Goal: Task Accomplishment & Management: Use online tool/utility

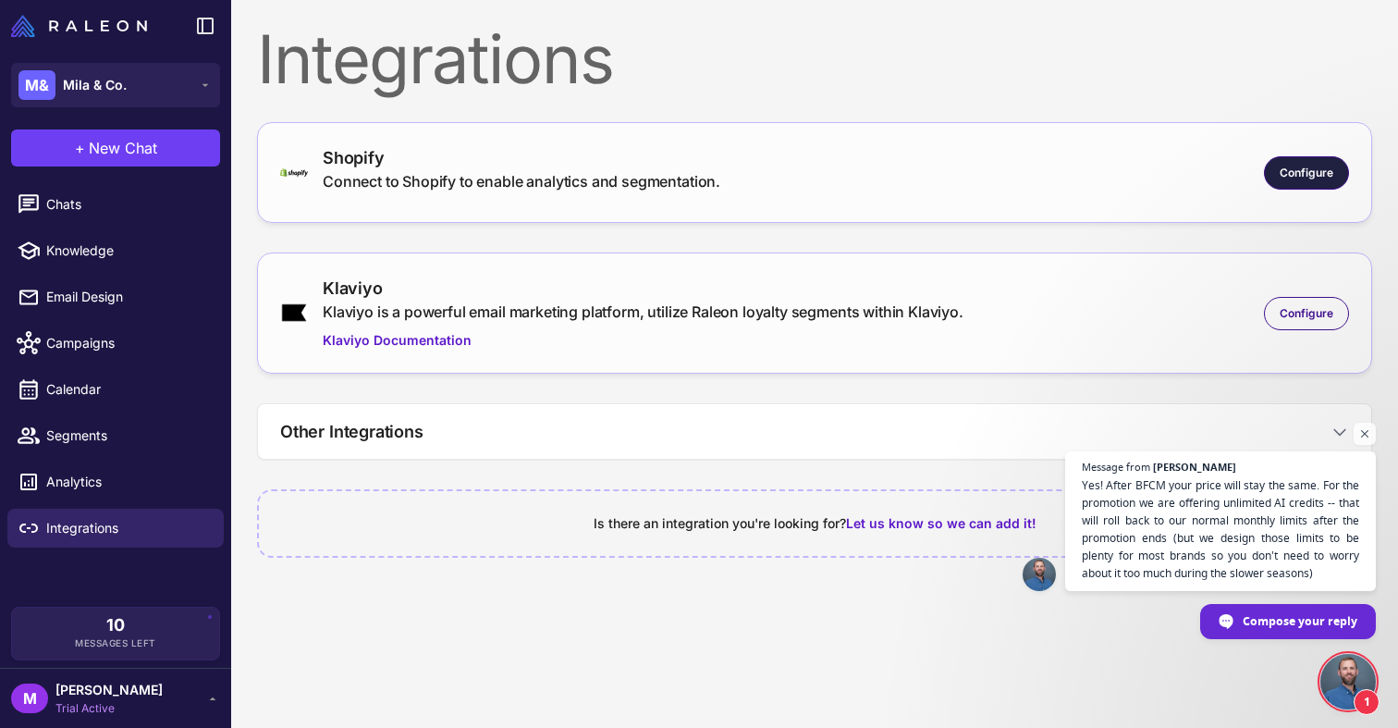
scroll to position [1154, 0]
click at [1165, 532] on span "Yes! After BFCM your price will stay the same. For the promotion we are offerin…" at bounding box center [1221, 528] width 282 height 107
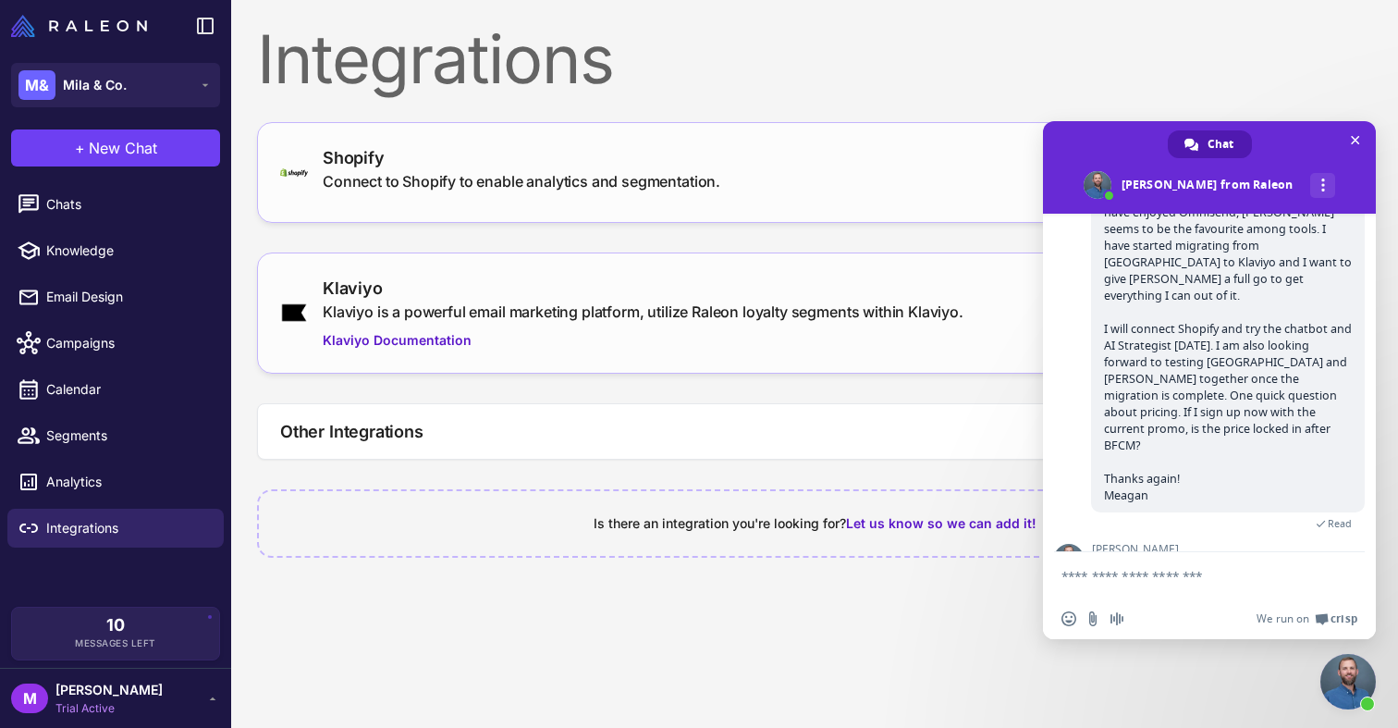
scroll to position [1280, 0]
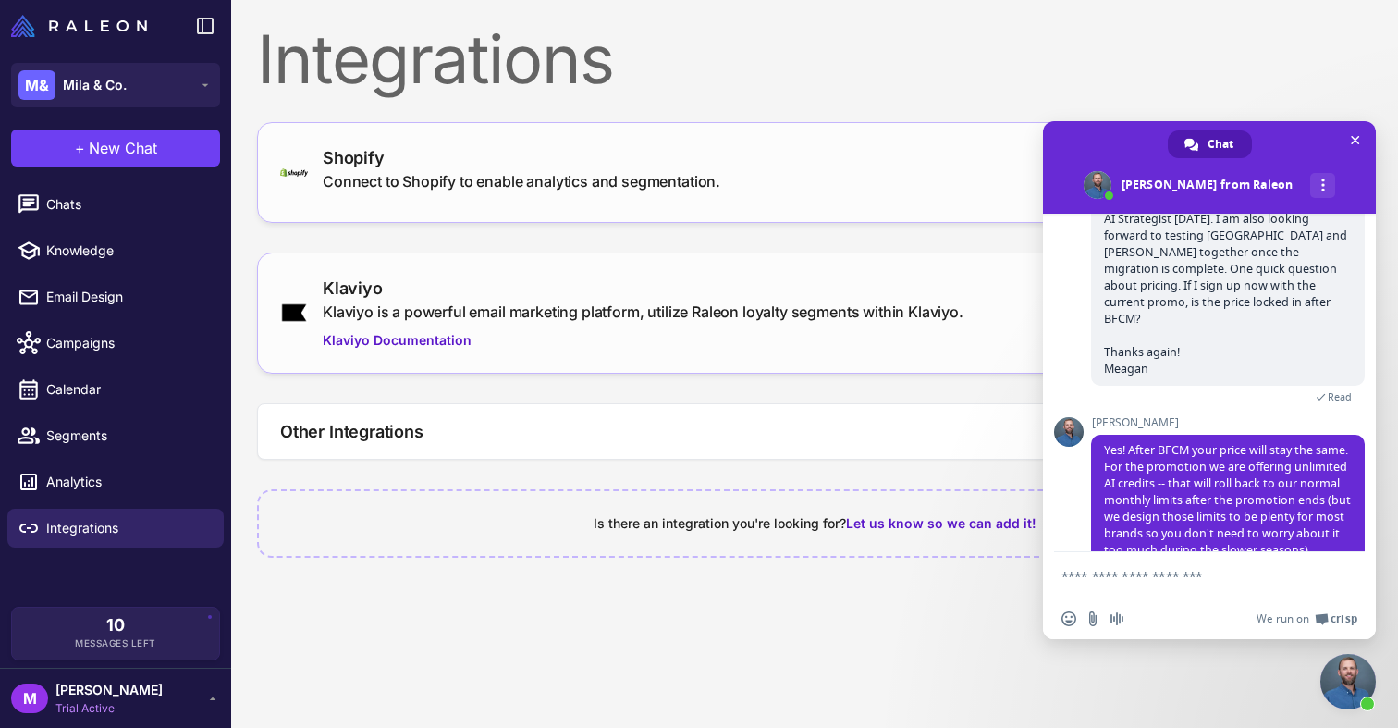
click at [1133, 585] on textarea "Compose your message..." at bounding box center [1190, 575] width 259 height 46
type textarea "**********"
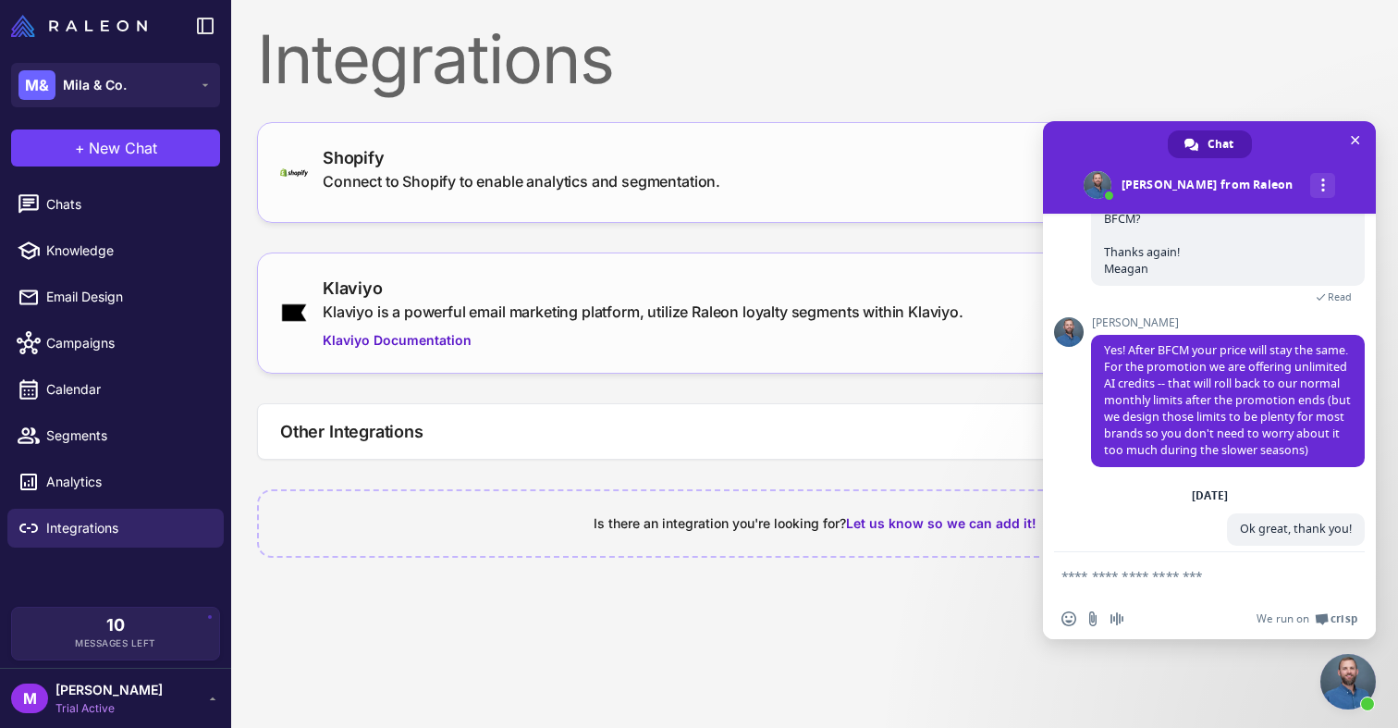
scroll to position [1359, 0]
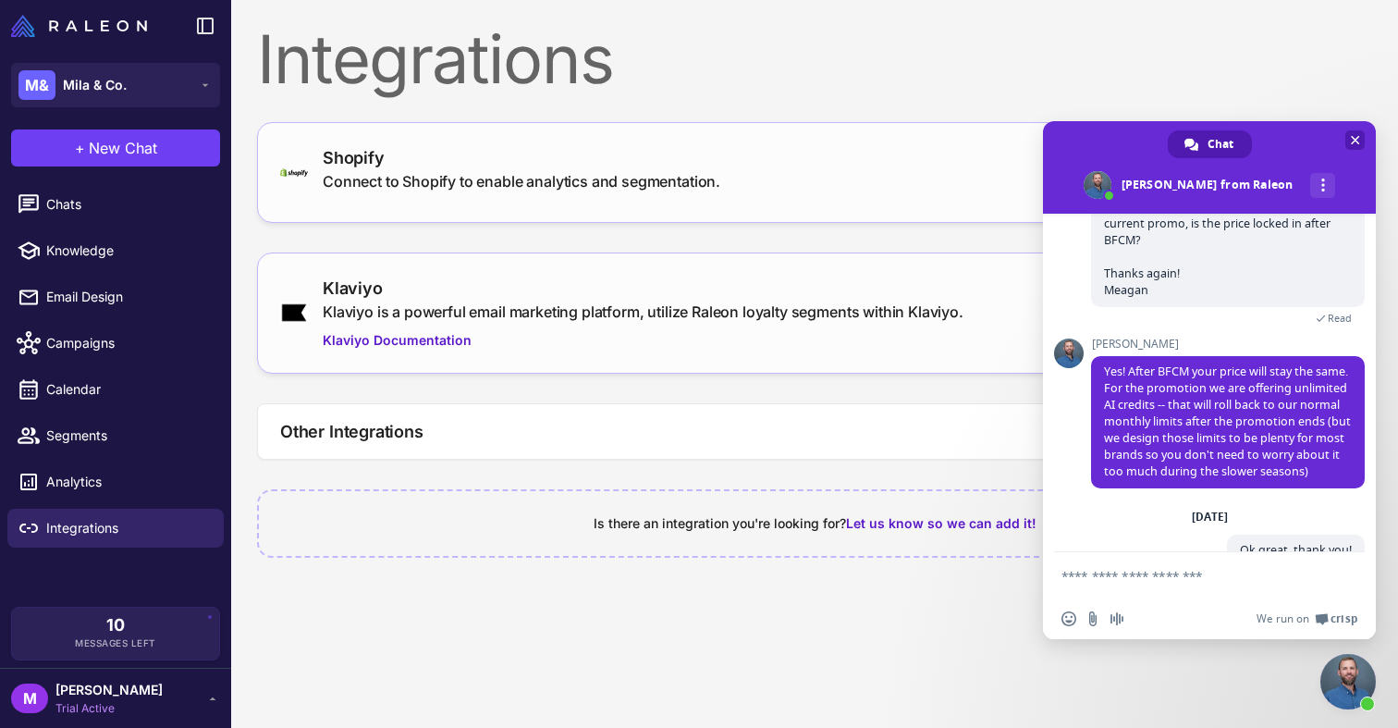
click at [1360, 138] on span "Close chat" at bounding box center [1354, 139] width 19 height 19
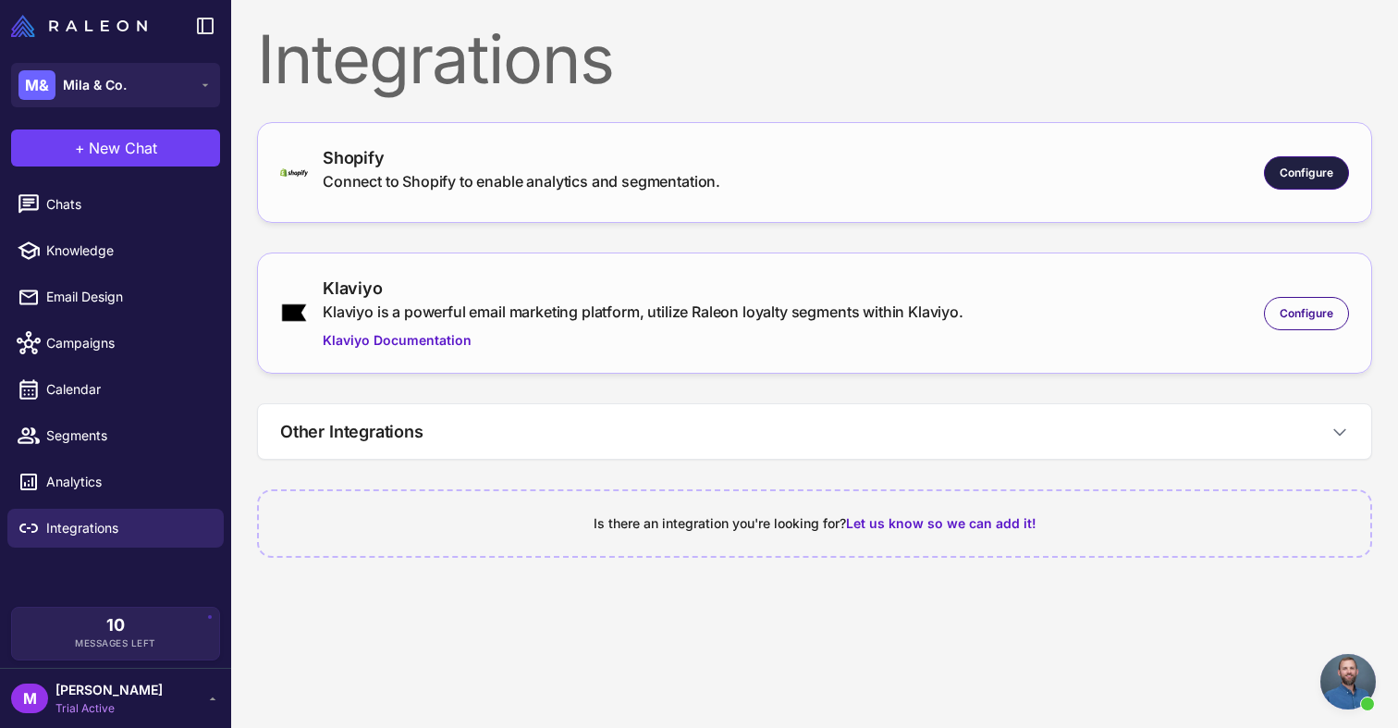
click at [1318, 178] on span "Configure" at bounding box center [1307, 173] width 54 height 17
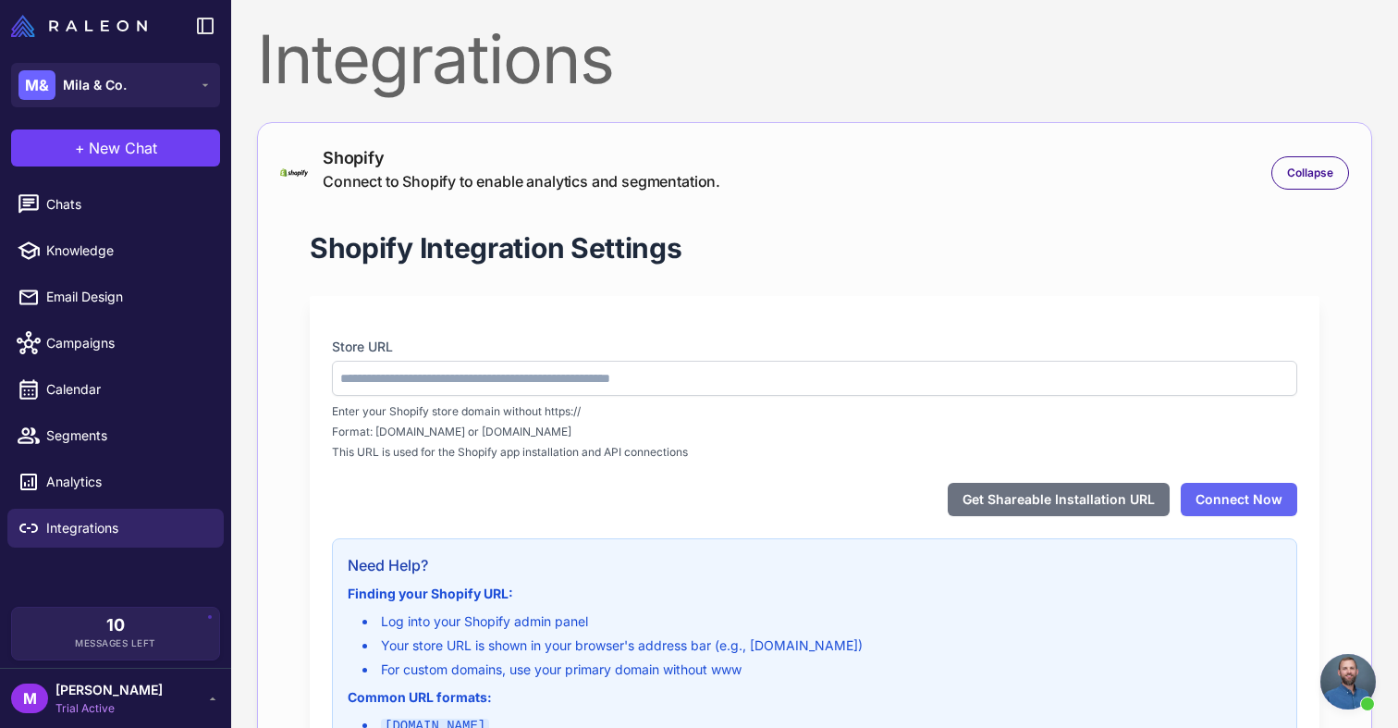
type input "**********"
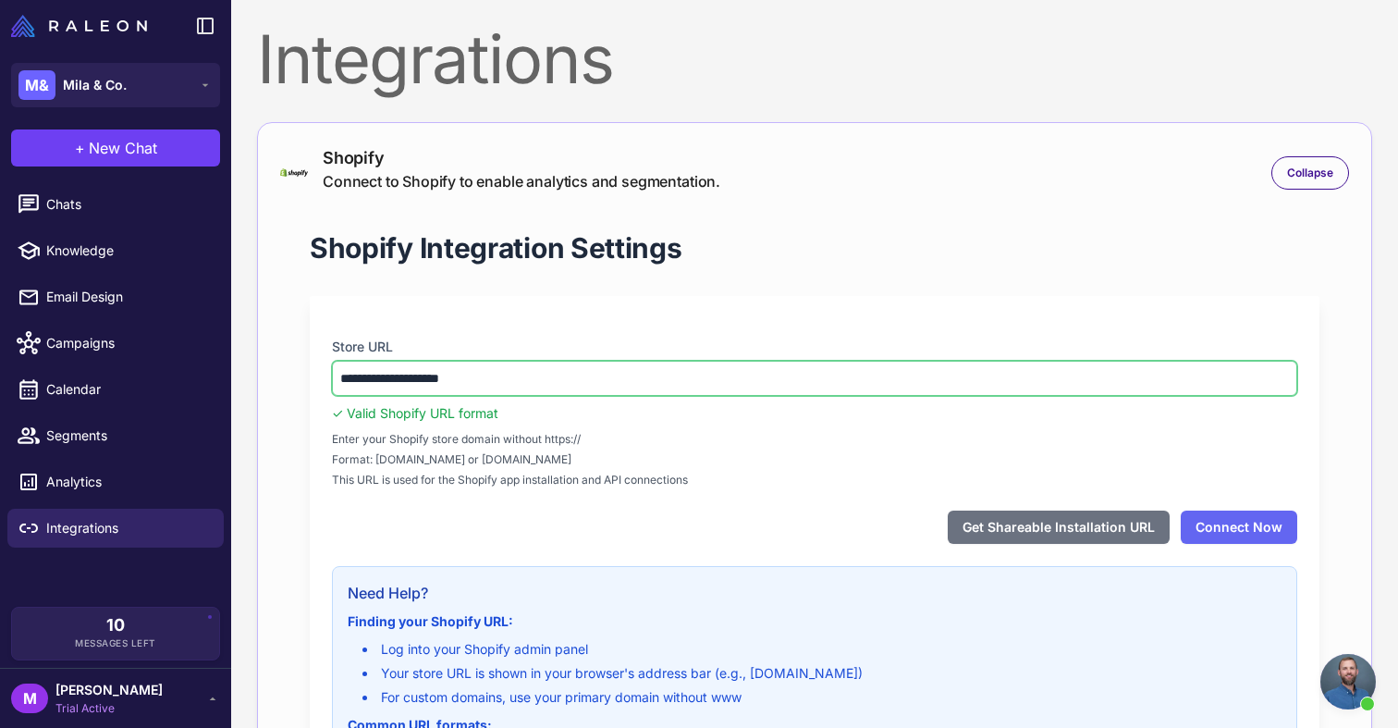
drag, startPoint x: 378, startPoint y: 377, endPoint x: 469, endPoint y: 390, distance: 91.5
click at [469, 390] on input "**********" at bounding box center [814, 378] width 965 height 35
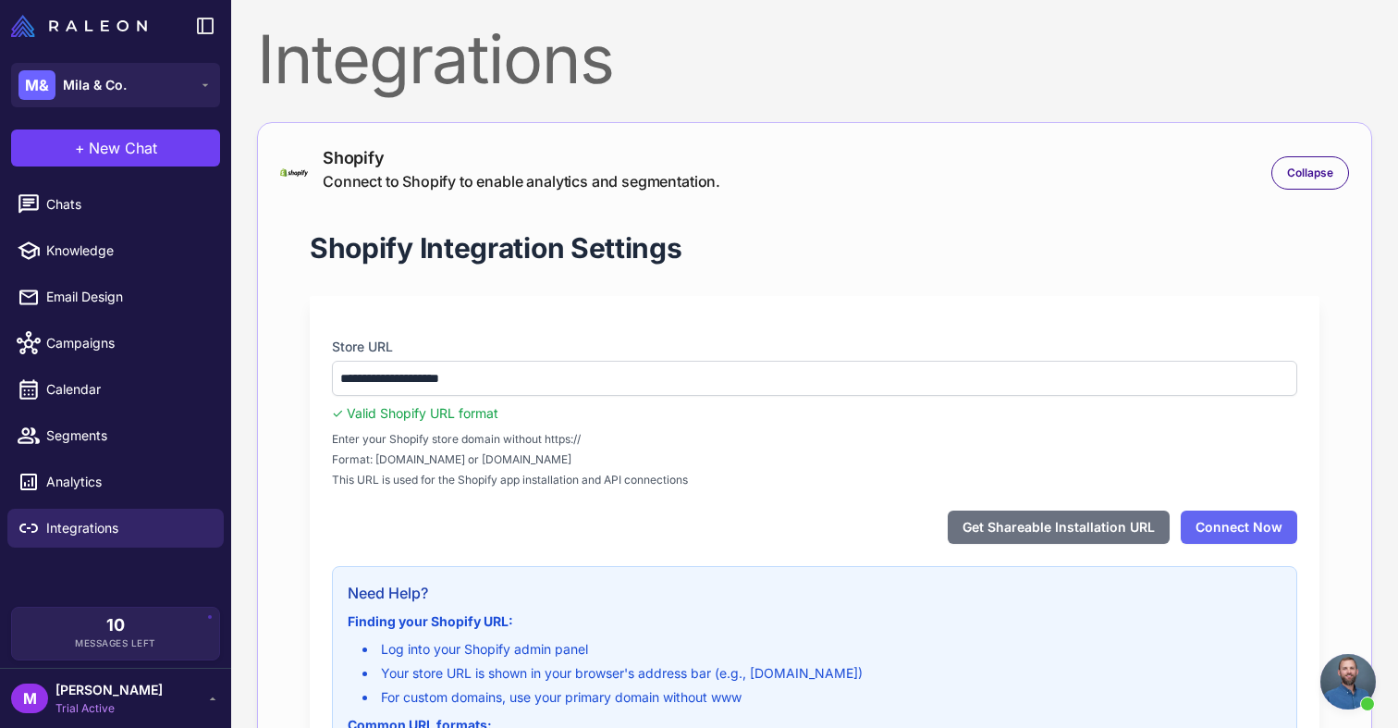
click at [474, 467] on span "Format: yourstore.myshopify.com or custom-domain.com" at bounding box center [814, 459] width 965 height 17
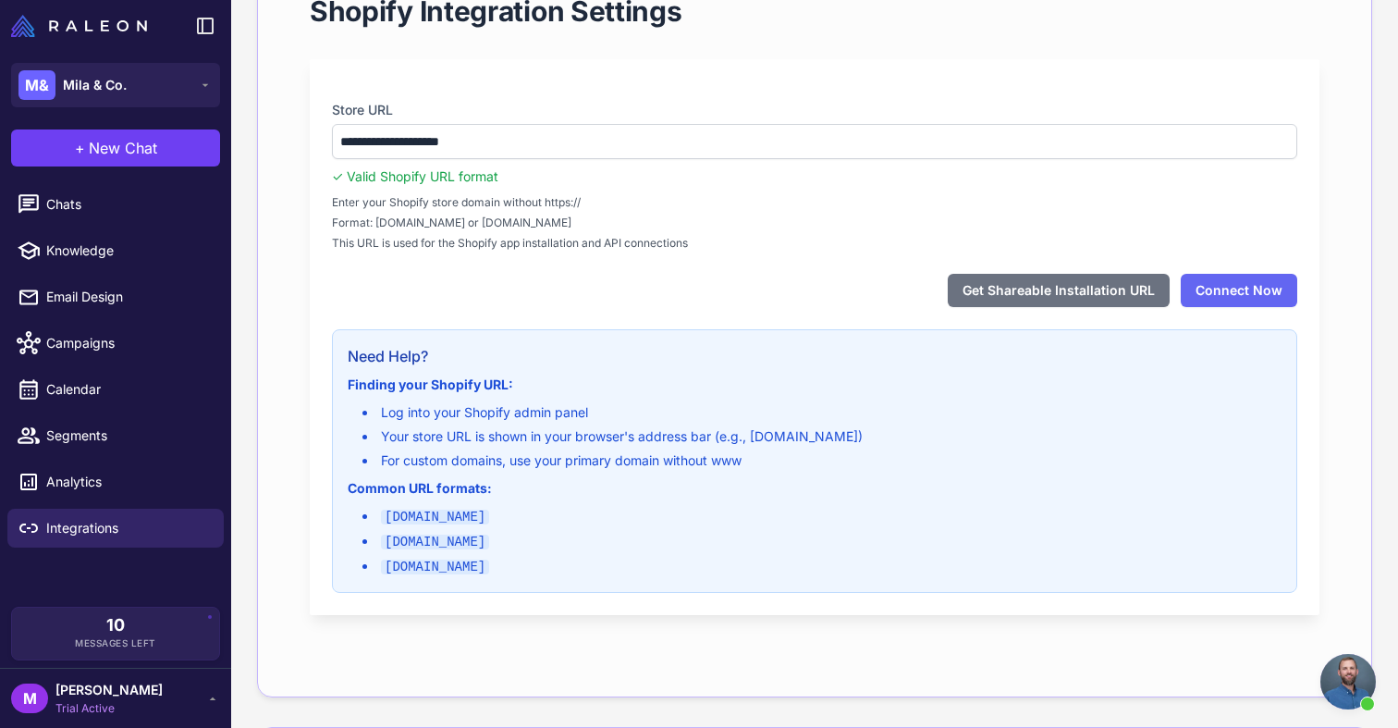
scroll to position [292, 0]
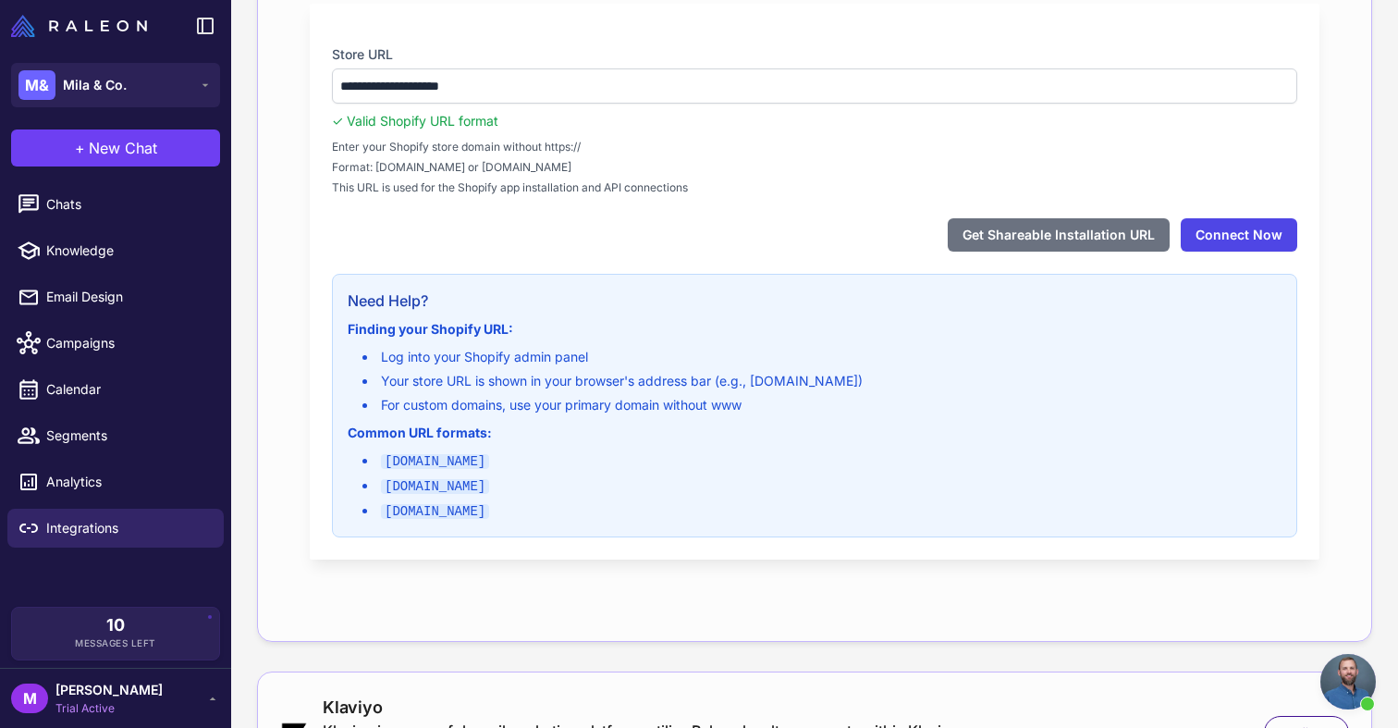
click at [1224, 235] on button "Connect Now" at bounding box center [1239, 234] width 116 height 33
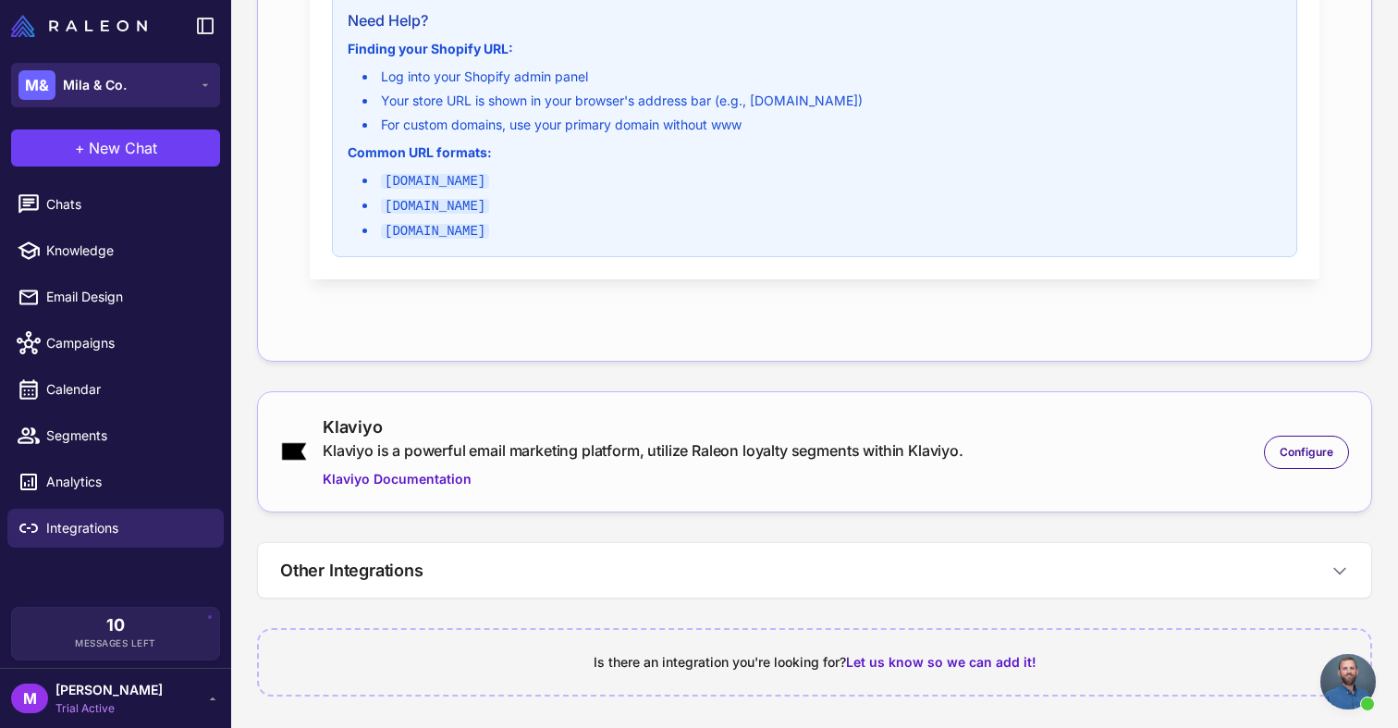
scroll to position [571, 0]
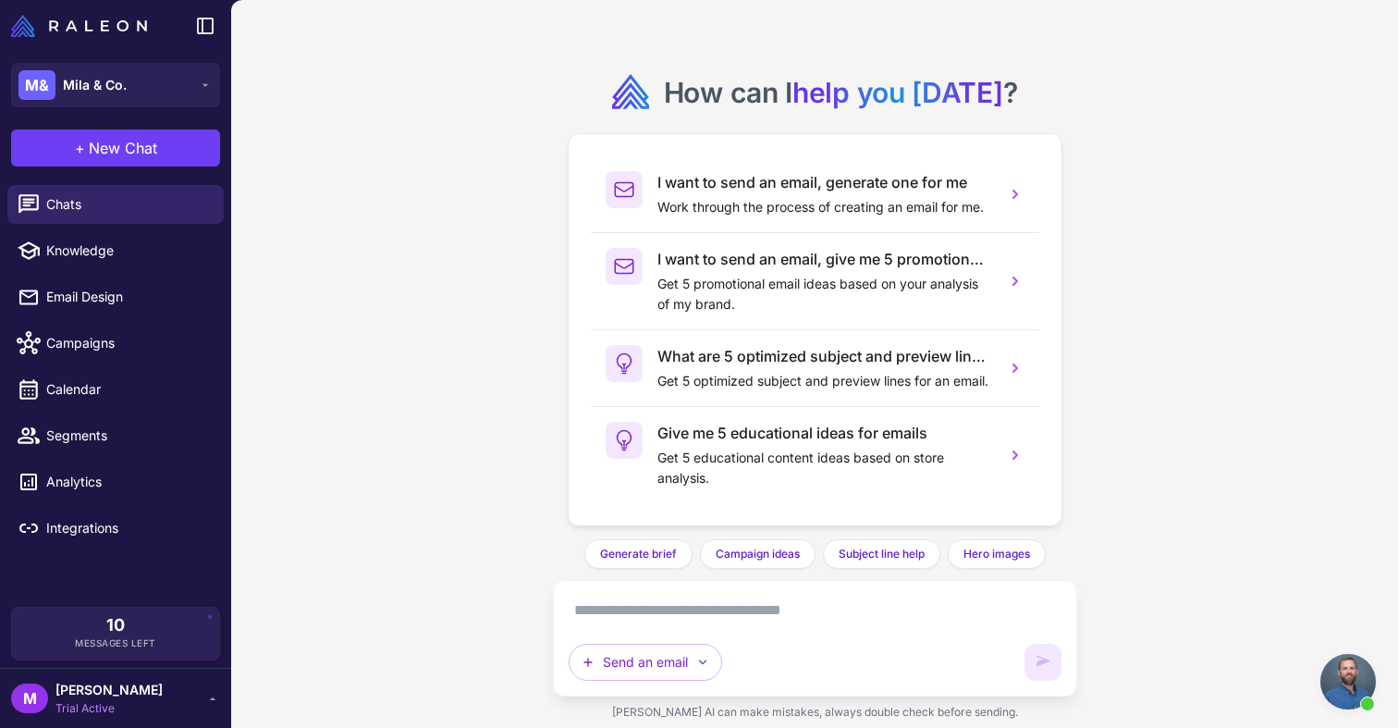
scroll to position [1359, 0]
click at [57, 531] on span "Integrations" at bounding box center [127, 528] width 163 height 20
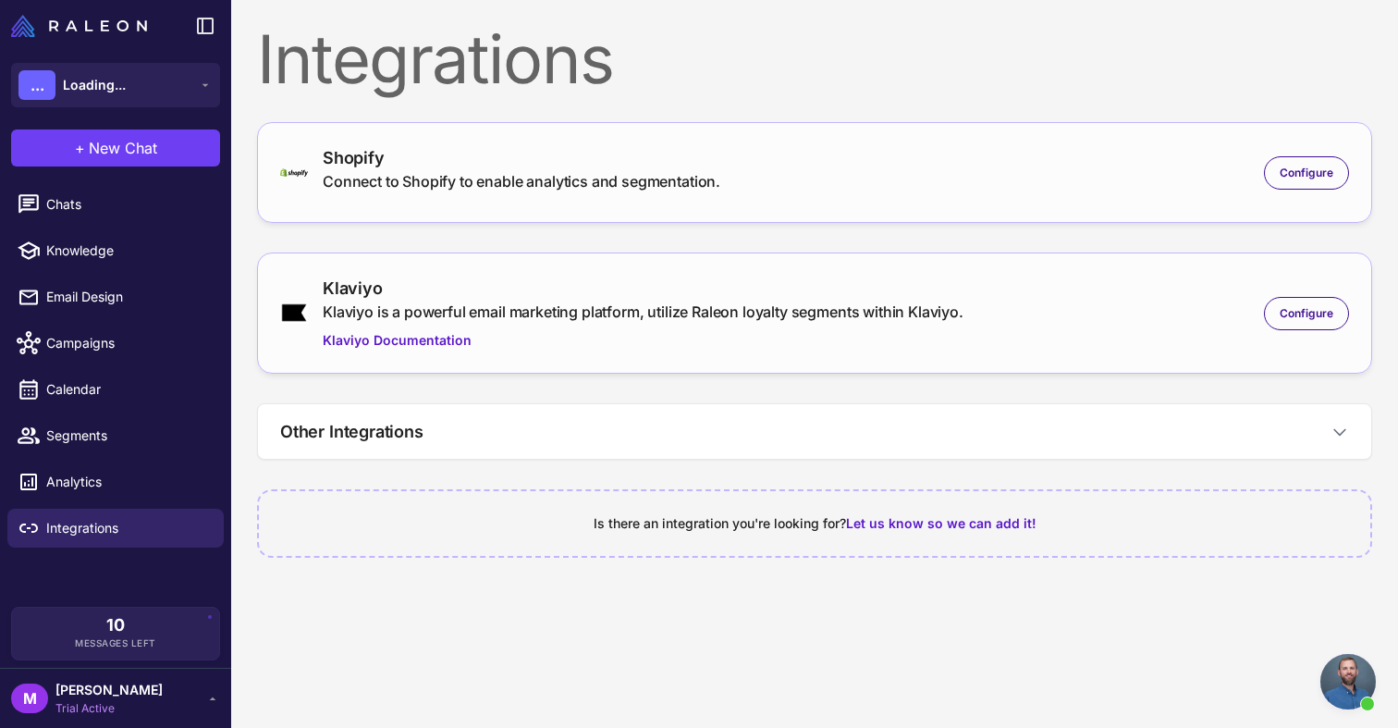
scroll to position [1359, 0]
click at [1285, 186] on div "Configure" at bounding box center [1306, 172] width 85 height 33
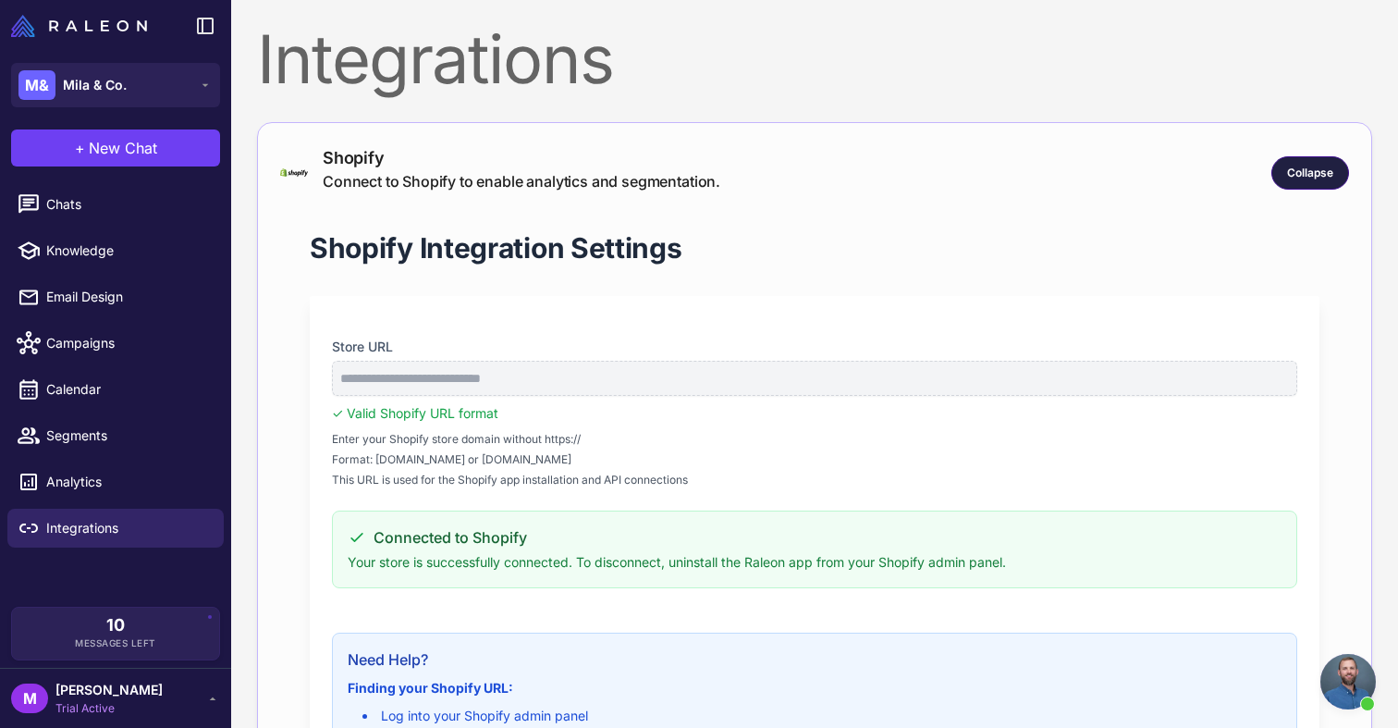
scroll to position [0, 0]
click at [1309, 166] on span "Collapse" at bounding box center [1310, 173] width 46 height 17
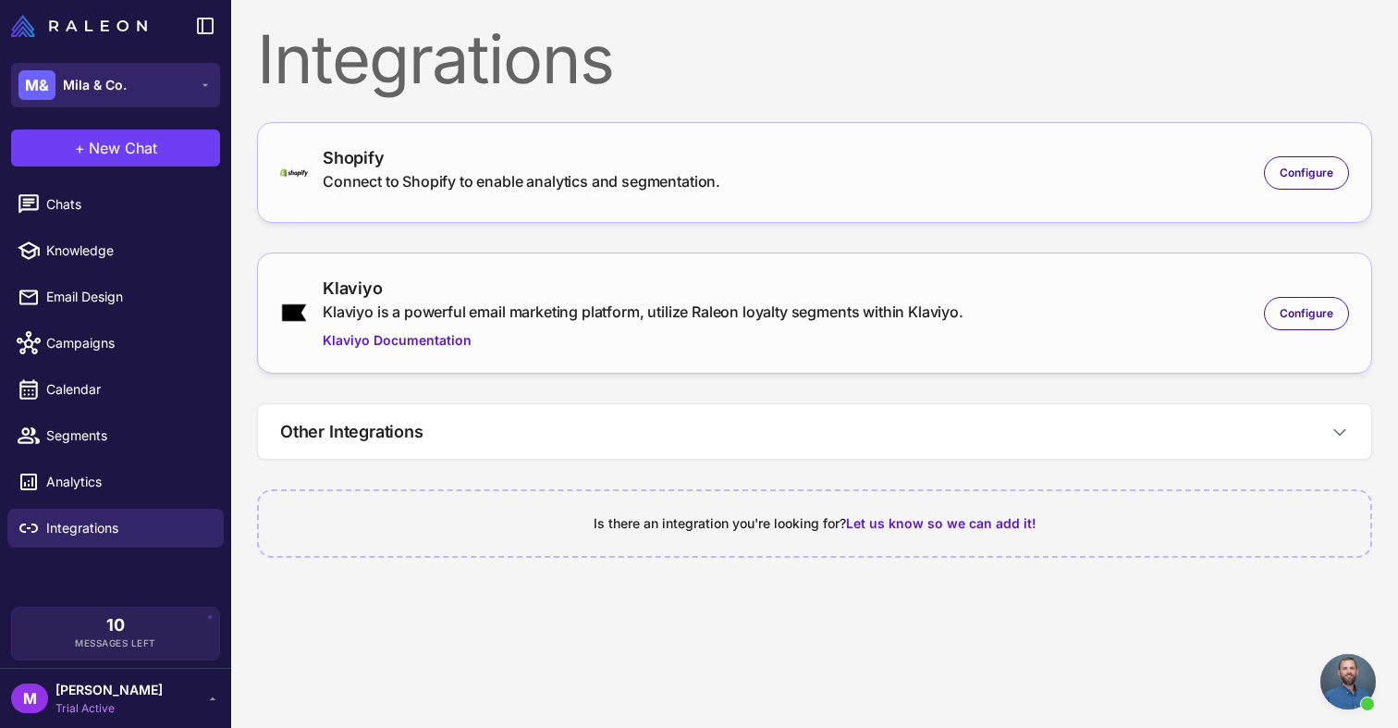
click at [90, 80] on span "Mila & Co." at bounding box center [95, 85] width 64 height 20
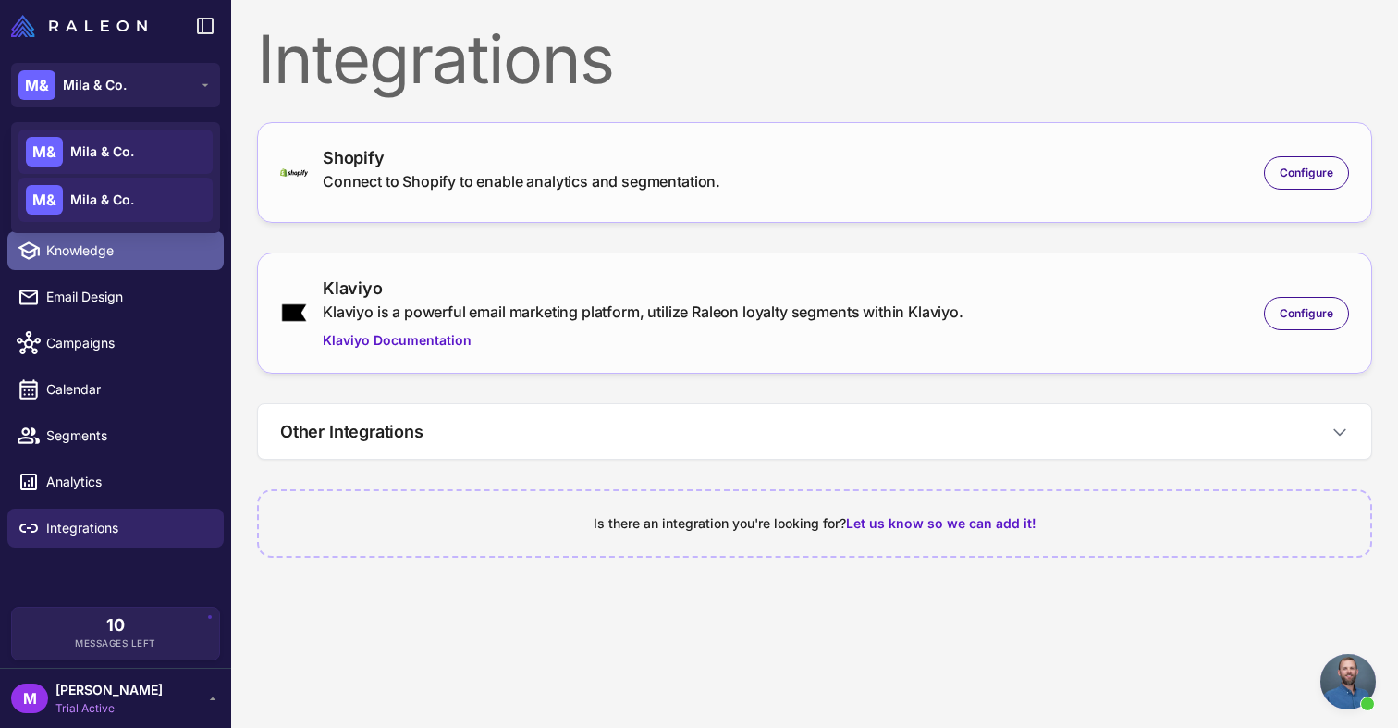
click at [87, 245] on span "Knowledge" at bounding box center [127, 250] width 163 height 20
select select
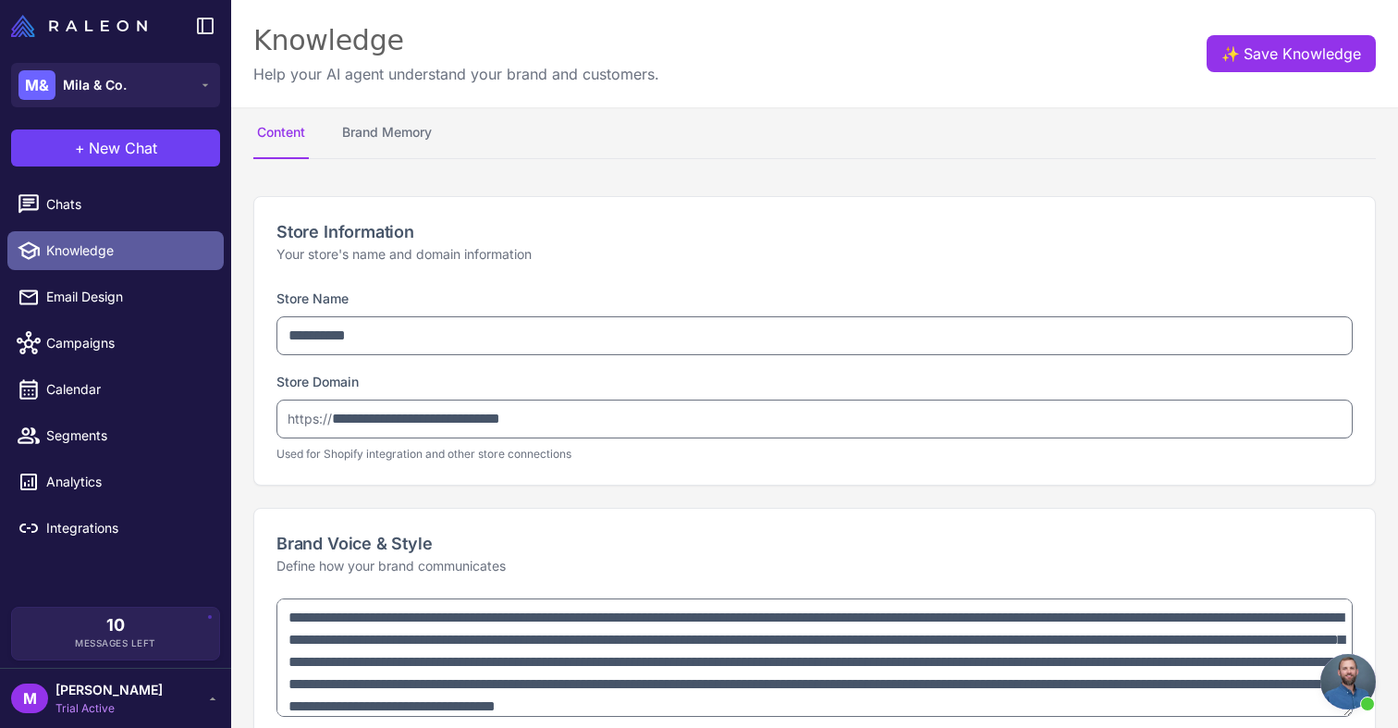
type textarea "**********"
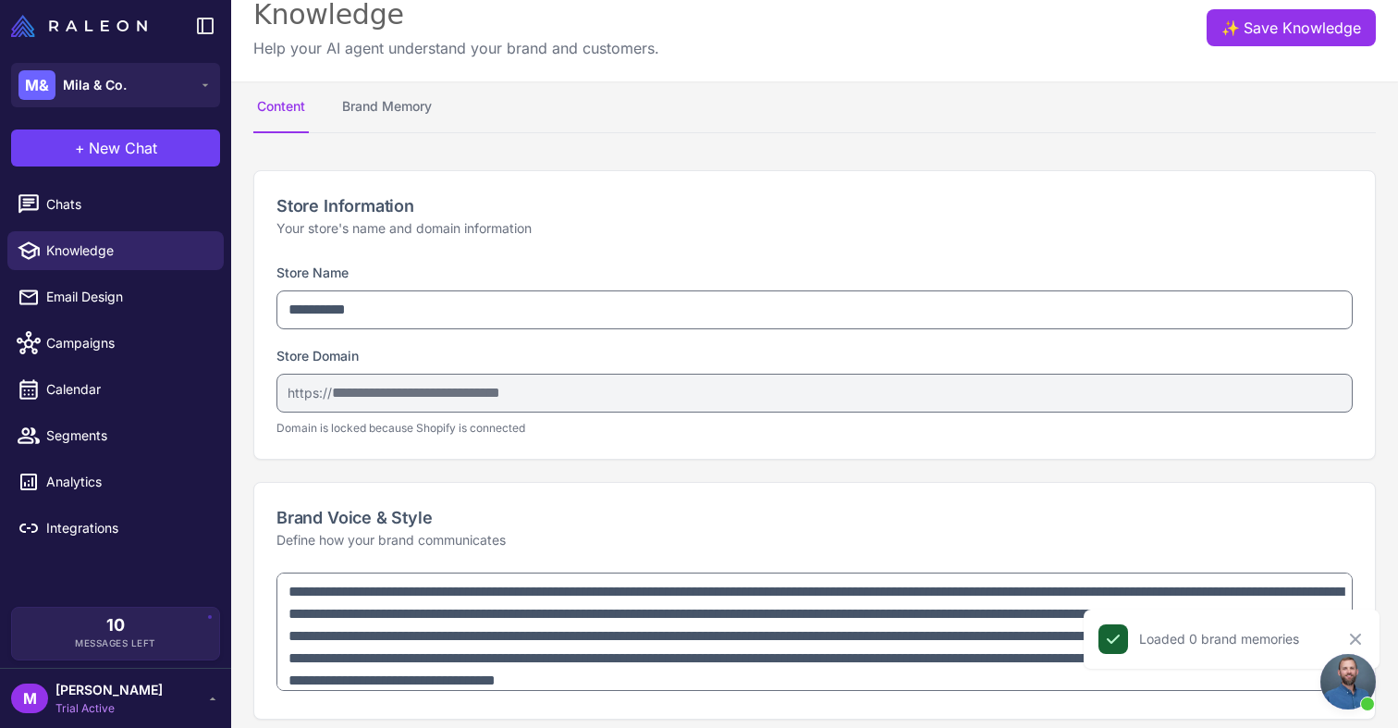
scroll to position [31, 0]
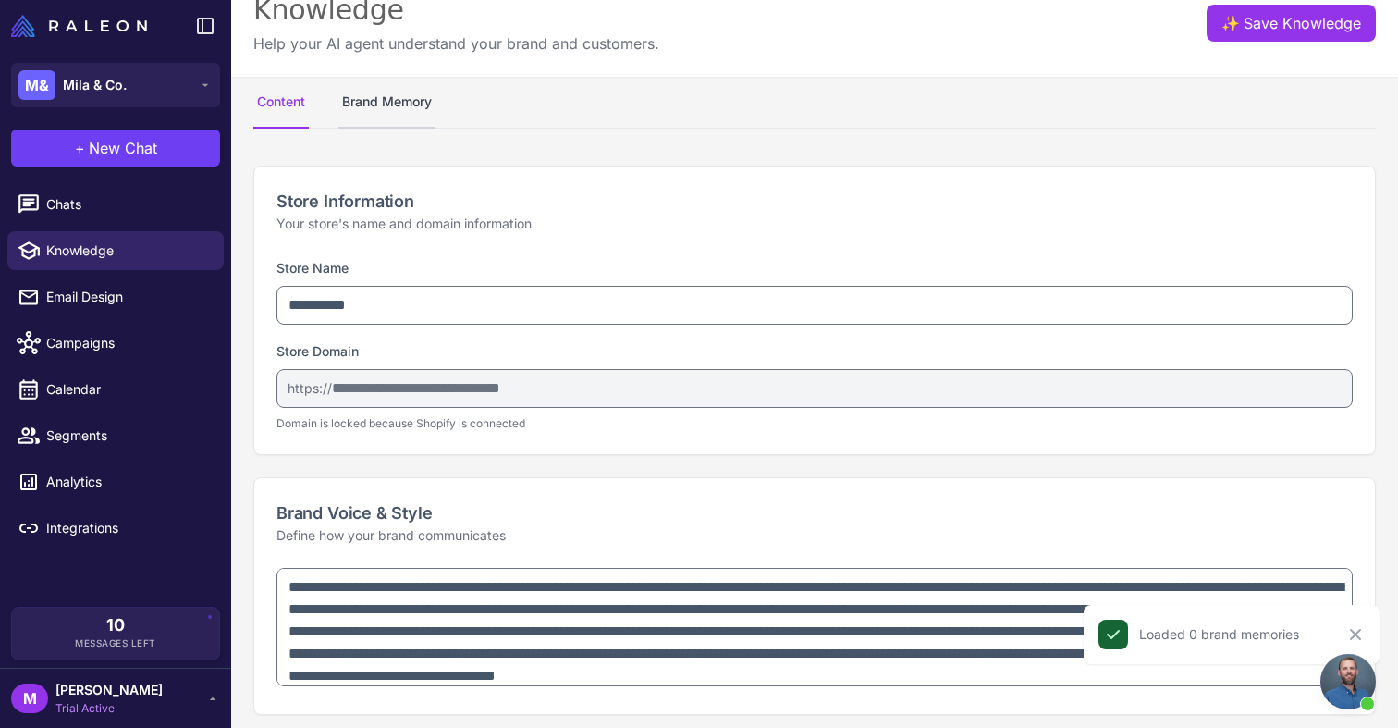
click at [390, 100] on button "Brand Memory" at bounding box center [386, 103] width 97 height 52
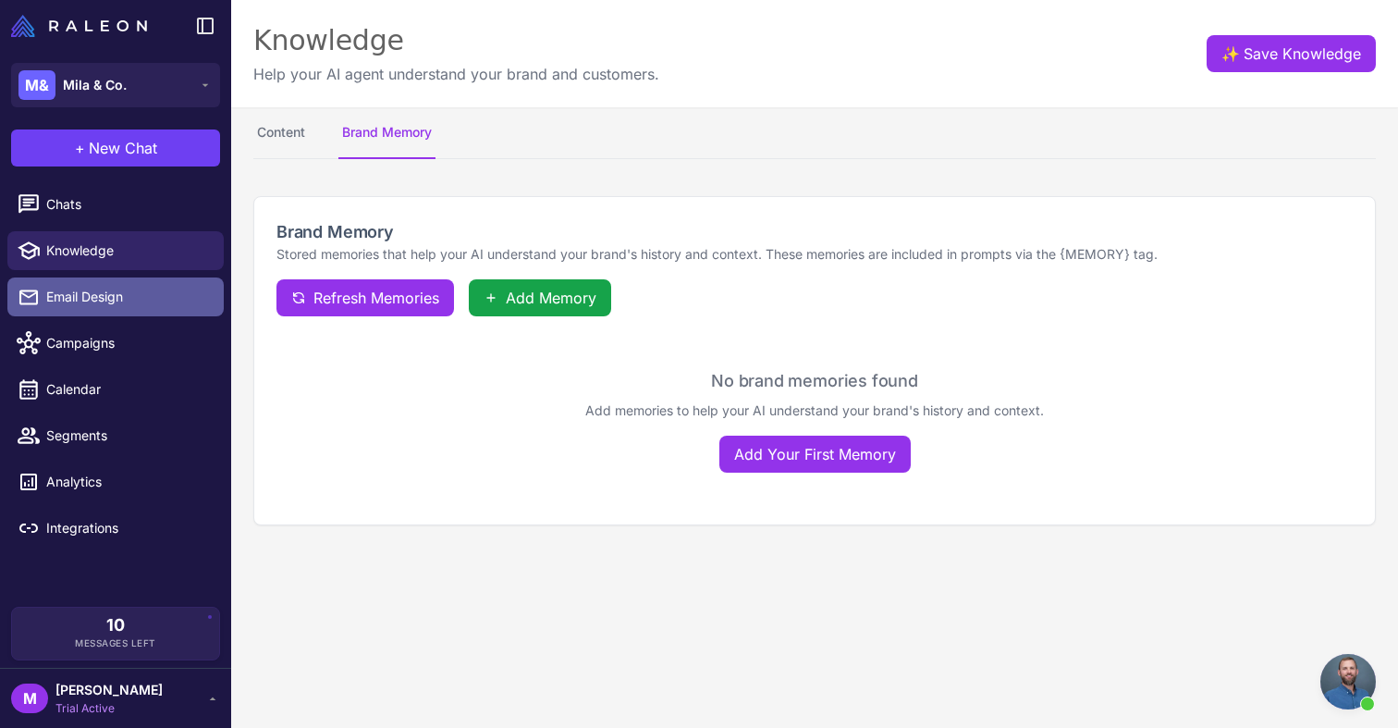
click at [67, 298] on span "Email Design" at bounding box center [127, 297] width 163 height 20
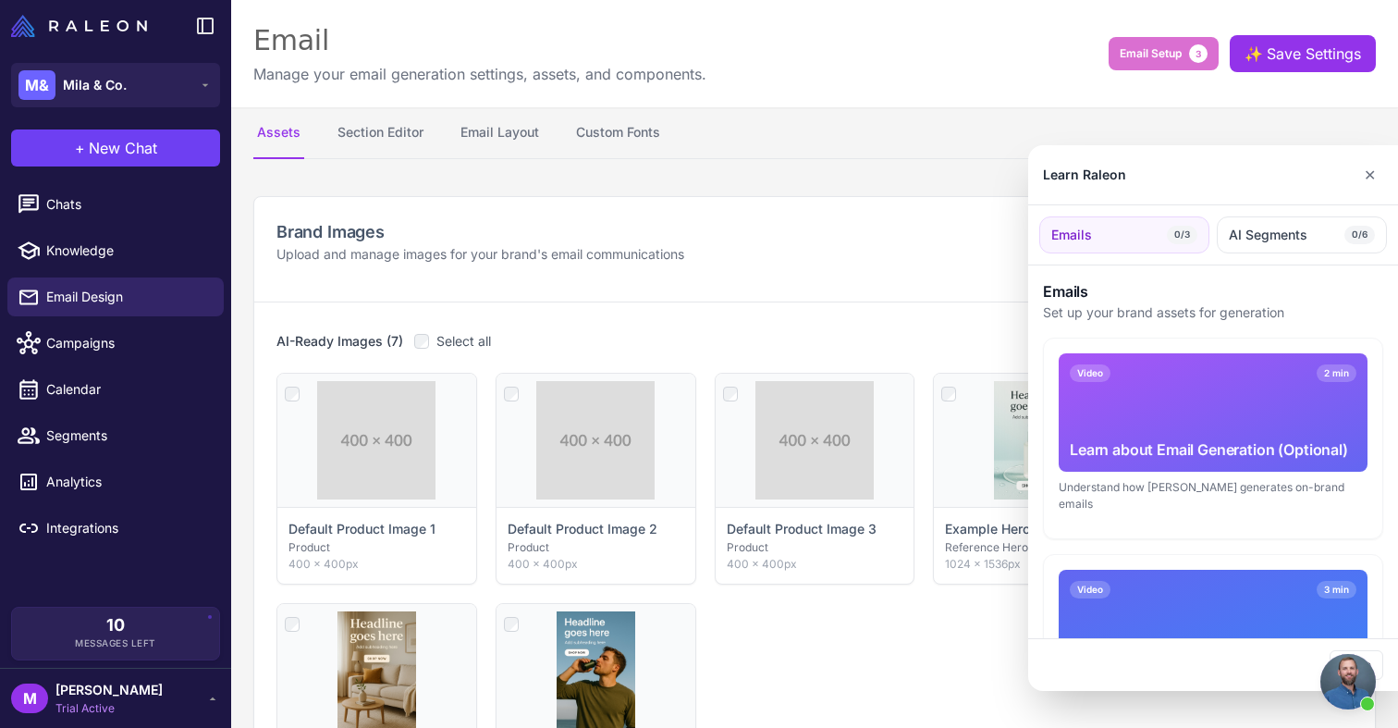
click at [79, 386] on div at bounding box center [699, 364] width 1398 height 728
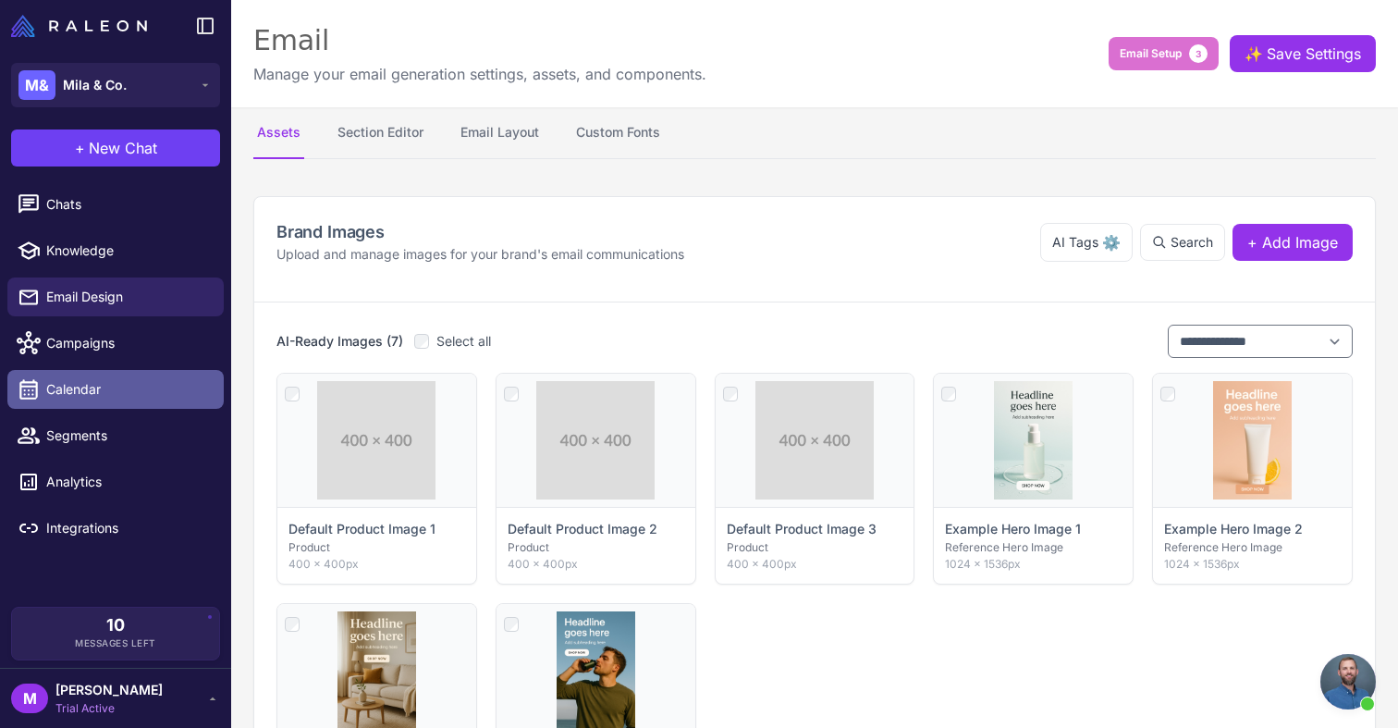
click at [79, 386] on span "Calendar" at bounding box center [127, 389] width 163 height 20
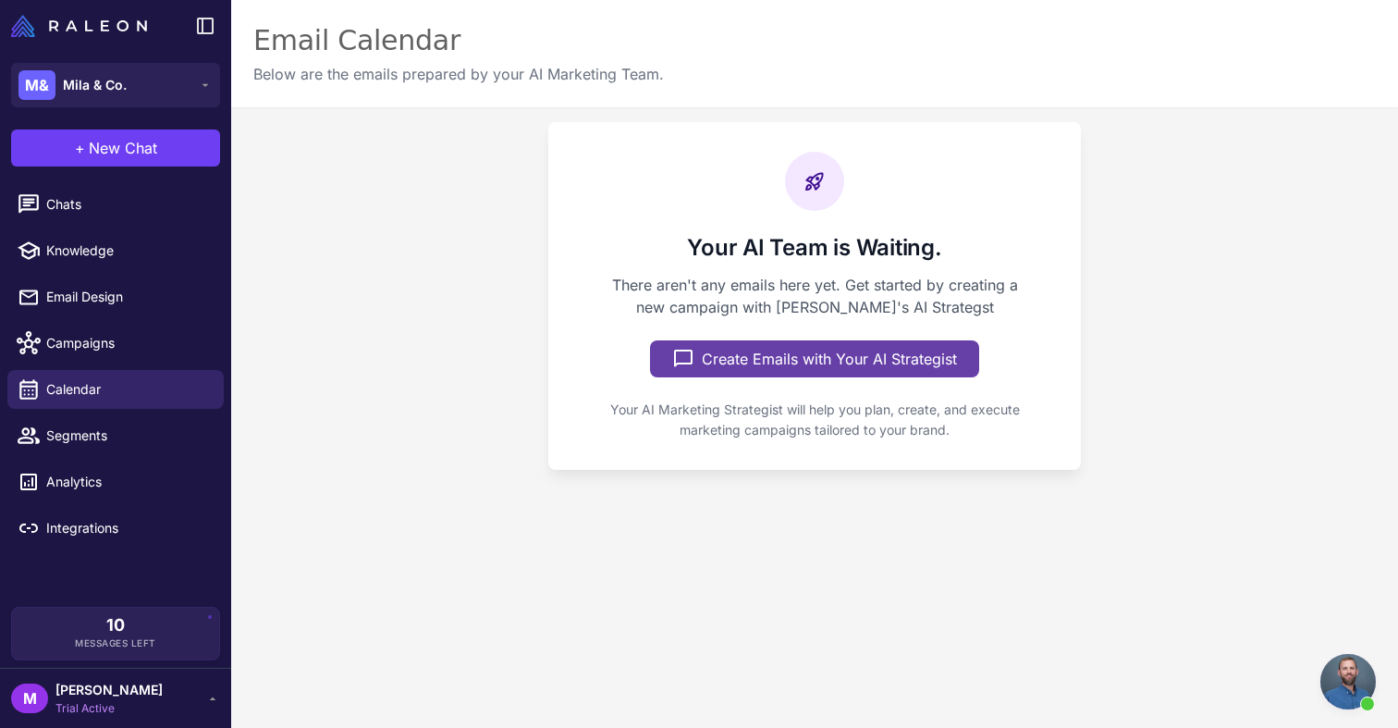
click at [778, 354] on button "Create Emails with Your AI Strategist" at bounding box center [814, 358] width 329 height 37
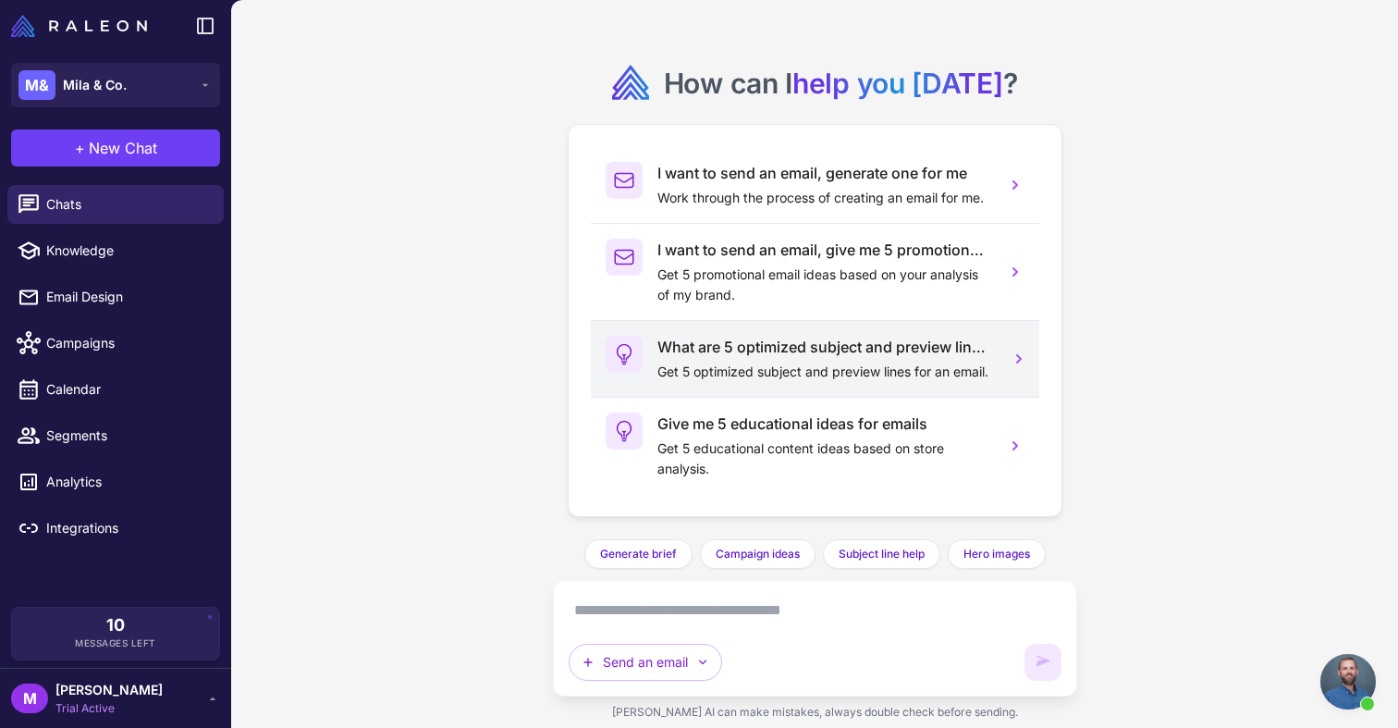
scroll to position [50, 0]
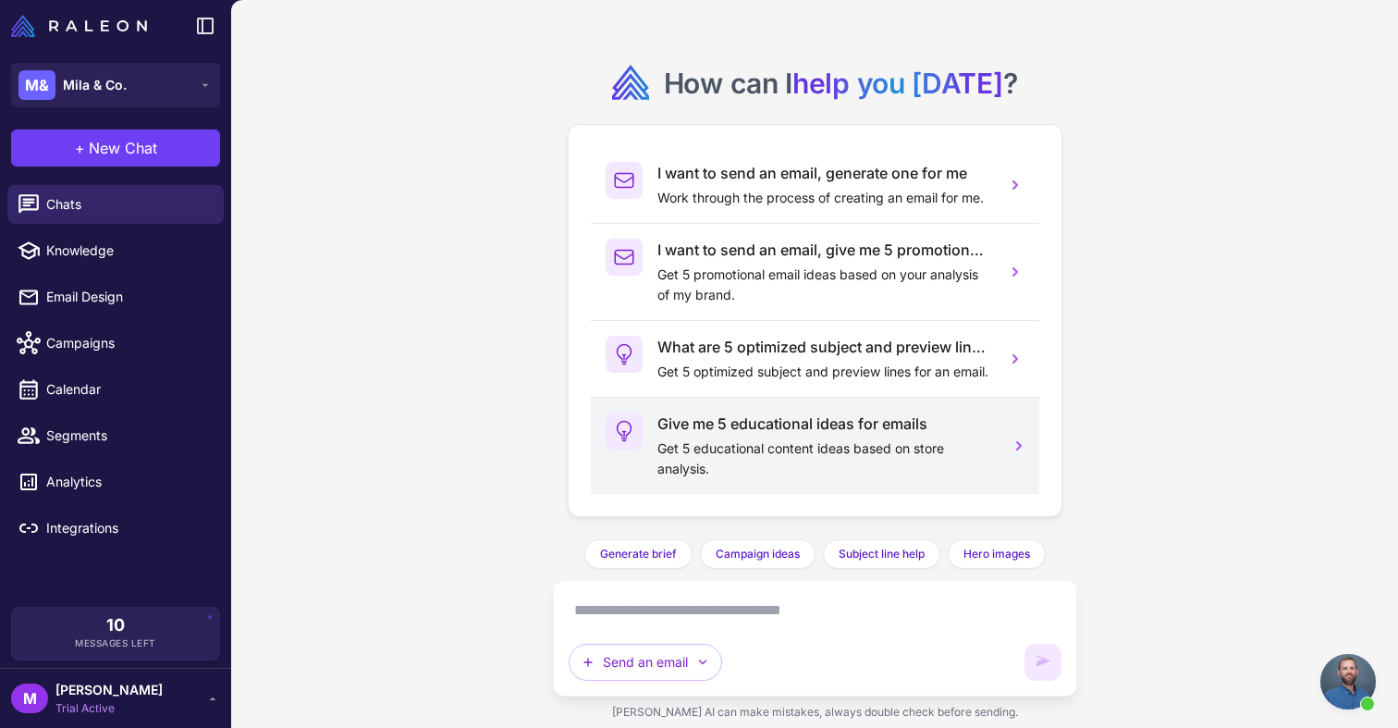
click at [753, 435] on div "Give me 5 educational ideas for emails Get 5 educational content ideas based on…" at bounding box center [824, 445] width 334 height 67
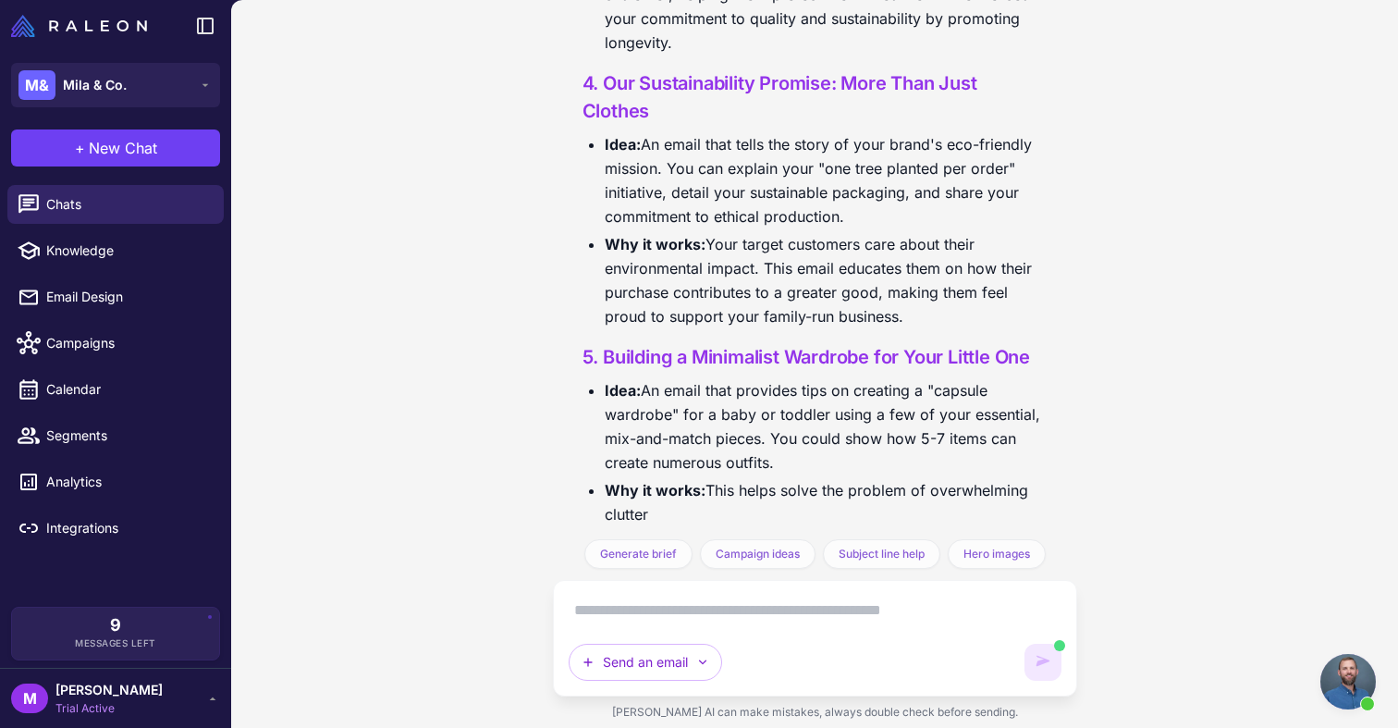
scroll to position [1243, 0]
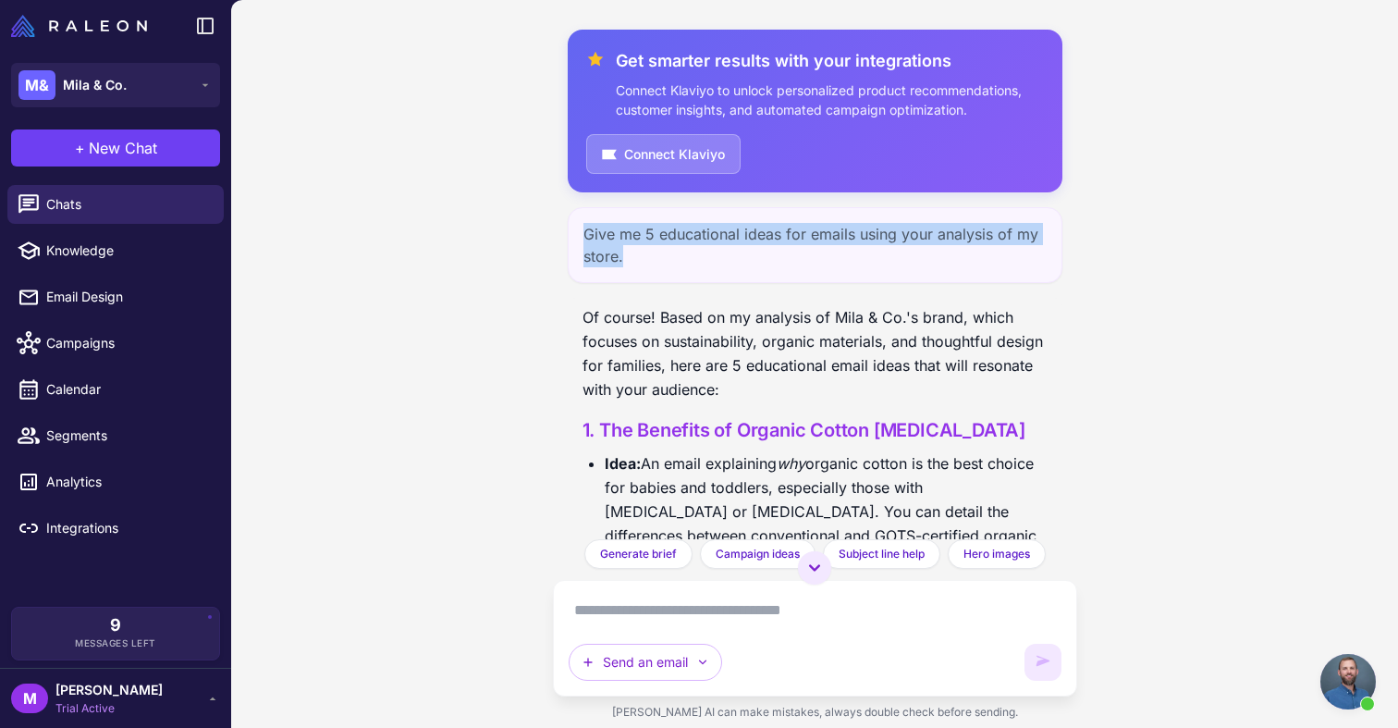
drag, startPoint x: 626, startPoint y: 259, endPoint x: 582, endPoint y: 238, distance: 48.4
click at [582, 238] on div "Give me 5 educational ideas for emails using your analysis of my store." at bounding box center [815, 245] width 495 height 76
copy div "Give me 5 educational ideas for emails using your analysis of my store."
